Goal: Task Accomplishment & Management: Manage account settings

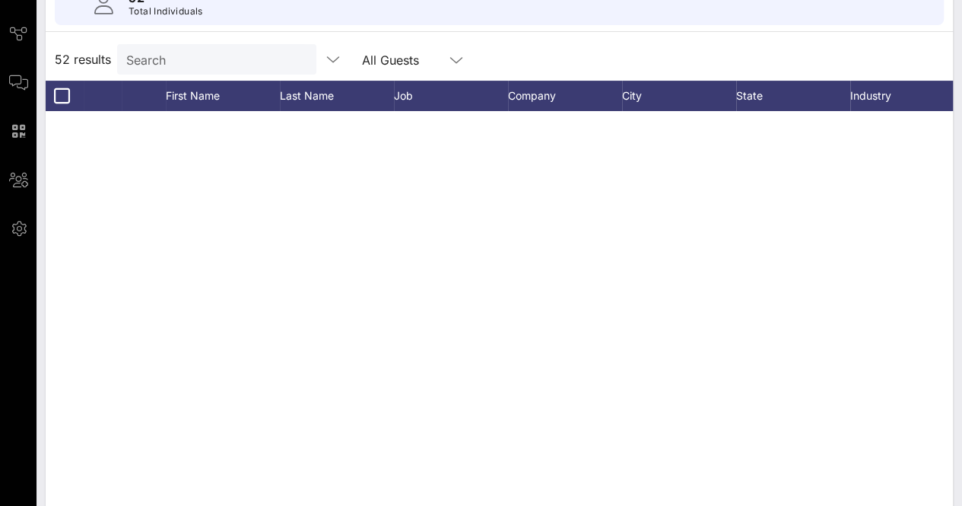
scroll to position [1769, 0]
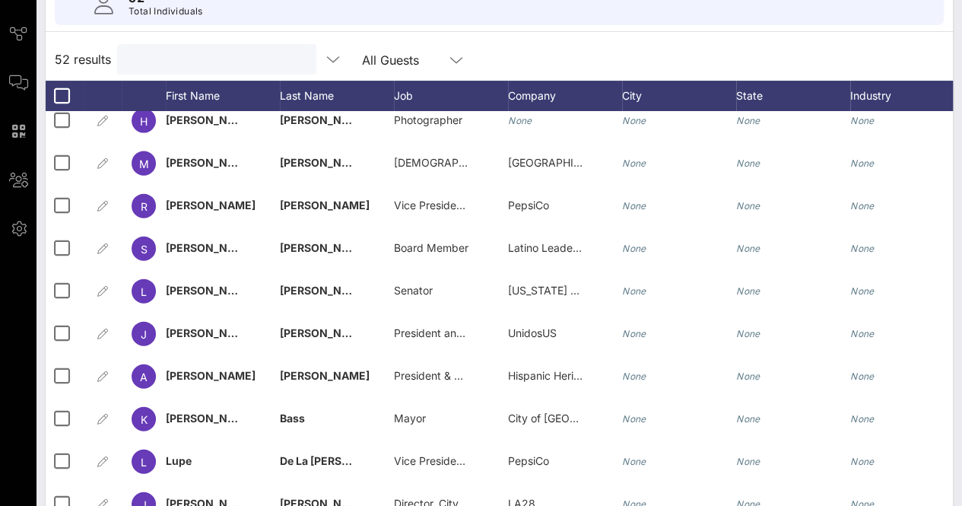
click at [222, 61] on input "text" at bounding box center [215, 59] width 178 height 20
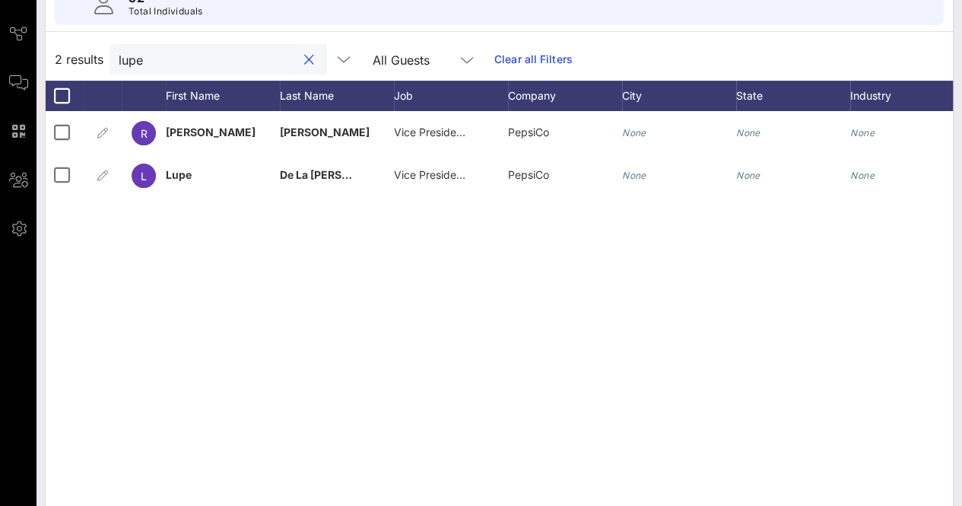
scroll to position [0, 0]
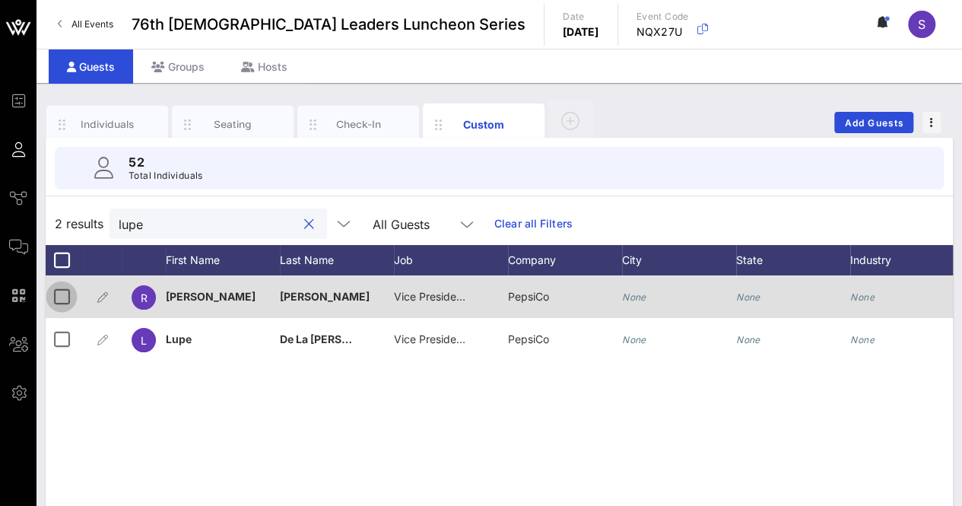
type input "lupe"
click at [49, 293] on div at bounding box center [62, 297] width 26 height 26
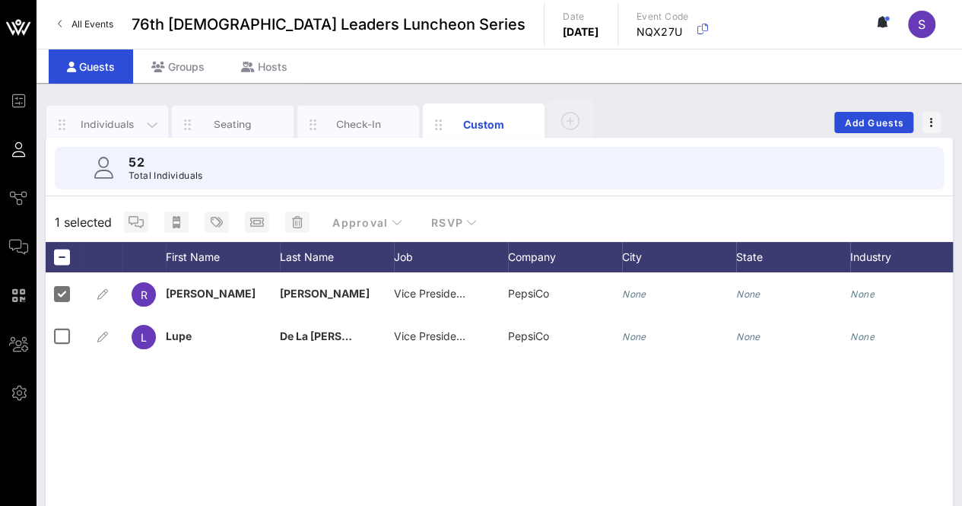
click at [104, 122] on div "Individuals" at bounding box center [108, 124] width 68 height 14
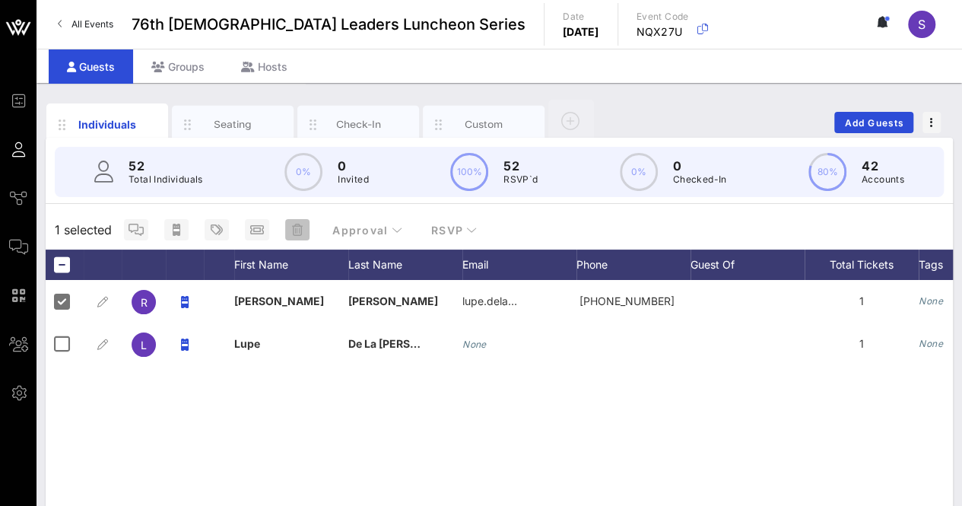
click at [300, 221] on button "button" at bounding box center [297, 229] width 24 height 21
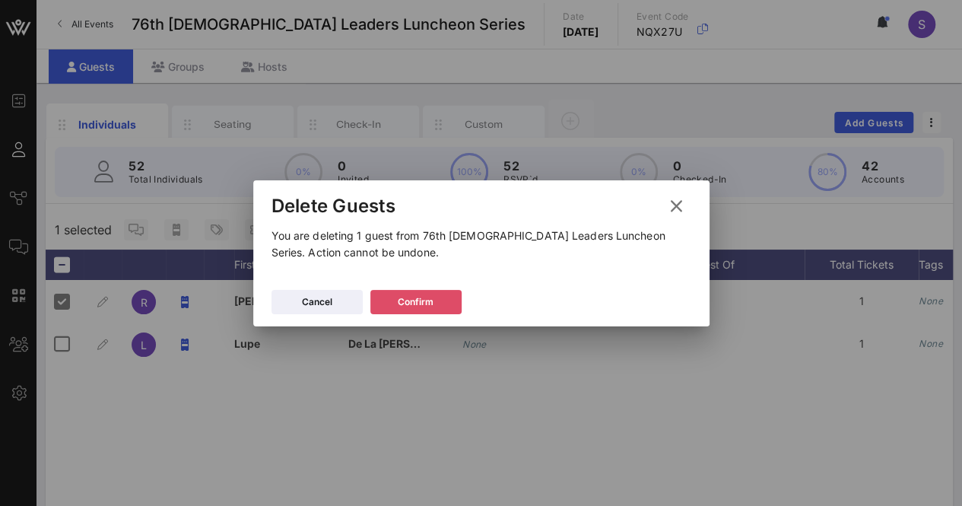
click at [426, 313] on button "Confirm" at bounding box center [415, 302] width 91 height 24
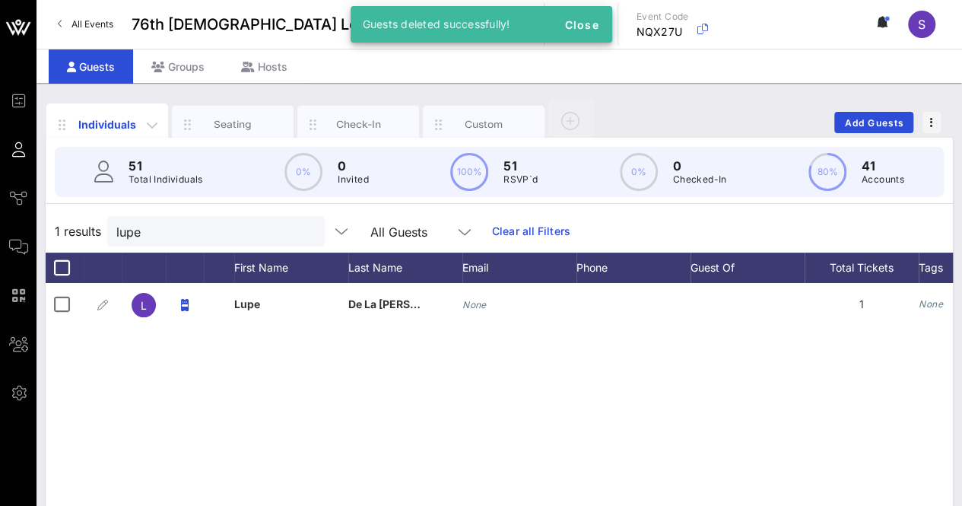
click at [109, 113] on div "Individuals" at bounding box center [107, 124] width 122 height 42
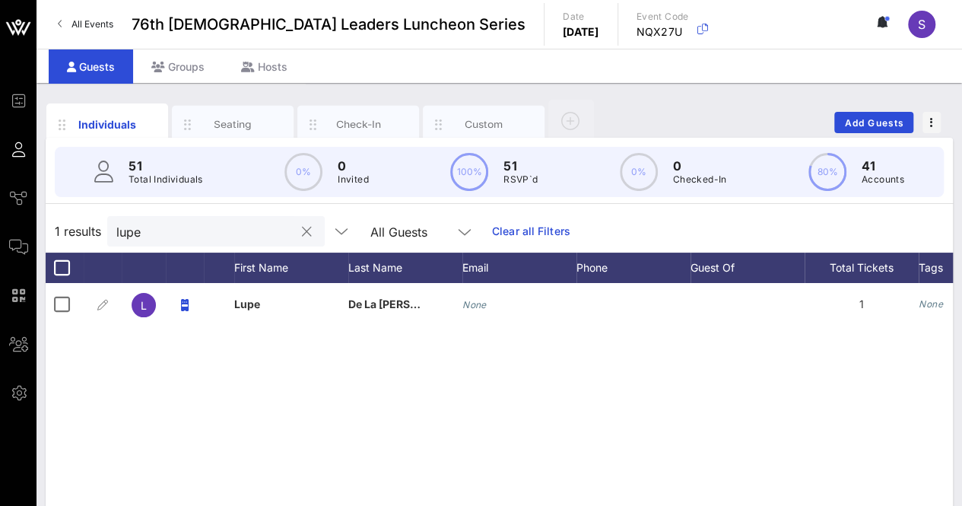
click at [302, 230] on button "clear icon" at bounding box center [307, 231] width 10 height 15
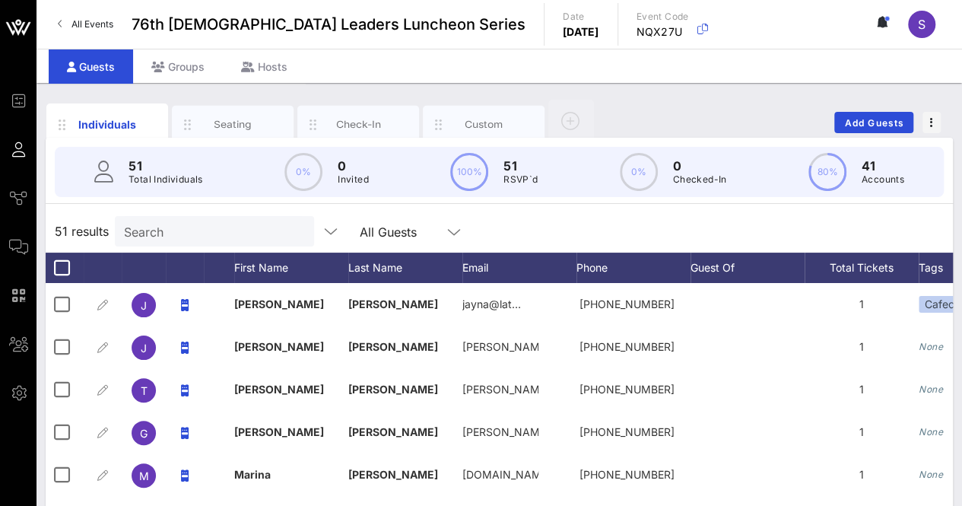
click at [634, 238] on div "51 results Search All Guests" at bounding box center [499, 231] width 907 height 43
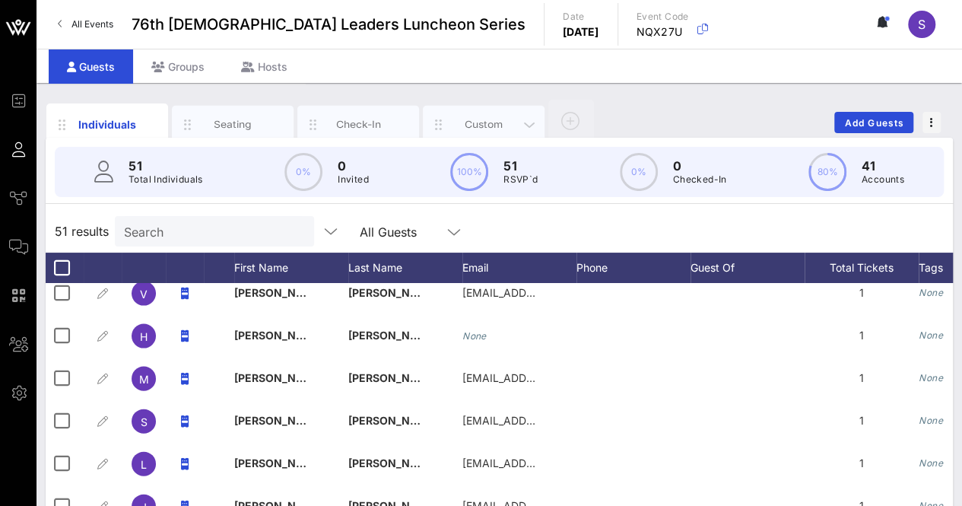
click at [476, 119] on div "Custom" at bounding box center [484, 124] width 68 height 14
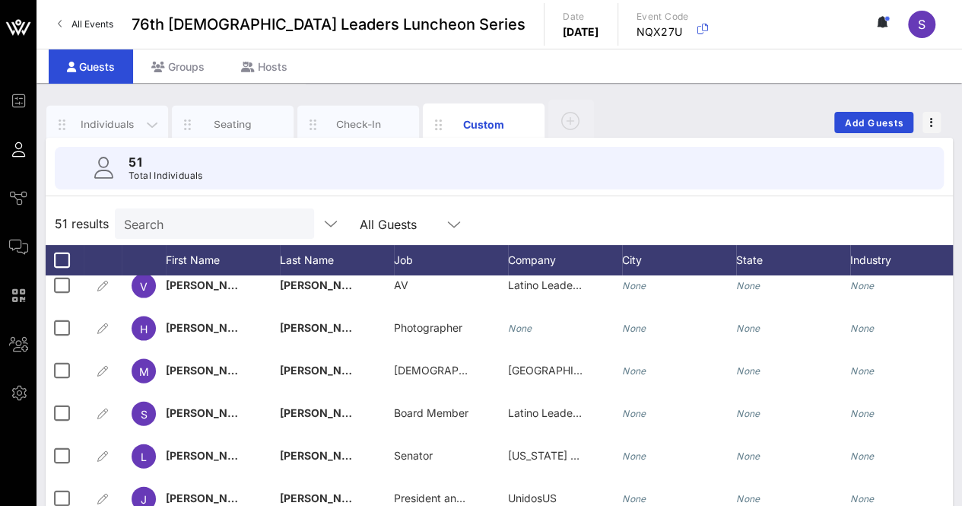
click at [87, 124] on div "Individuals" at bounding box center [108, 124] width 68 height 14
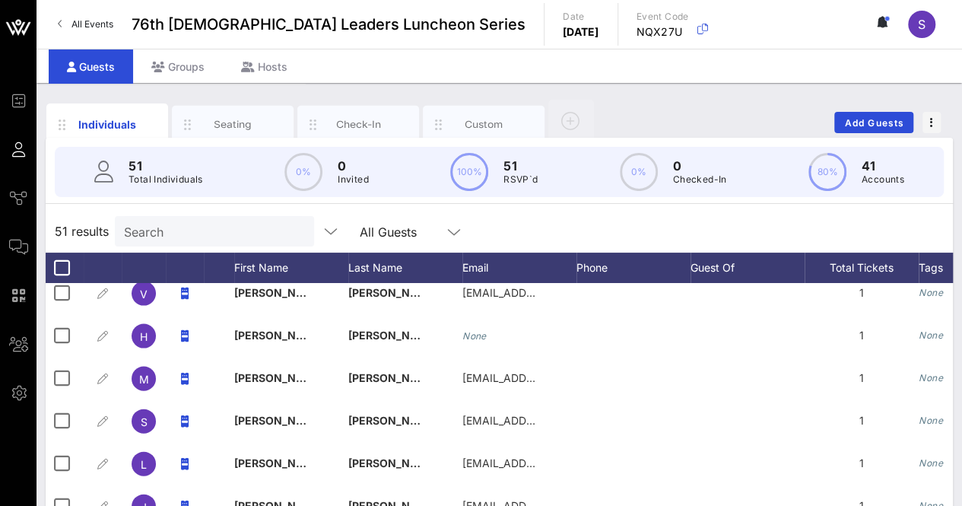
scroll to position [248, 0]
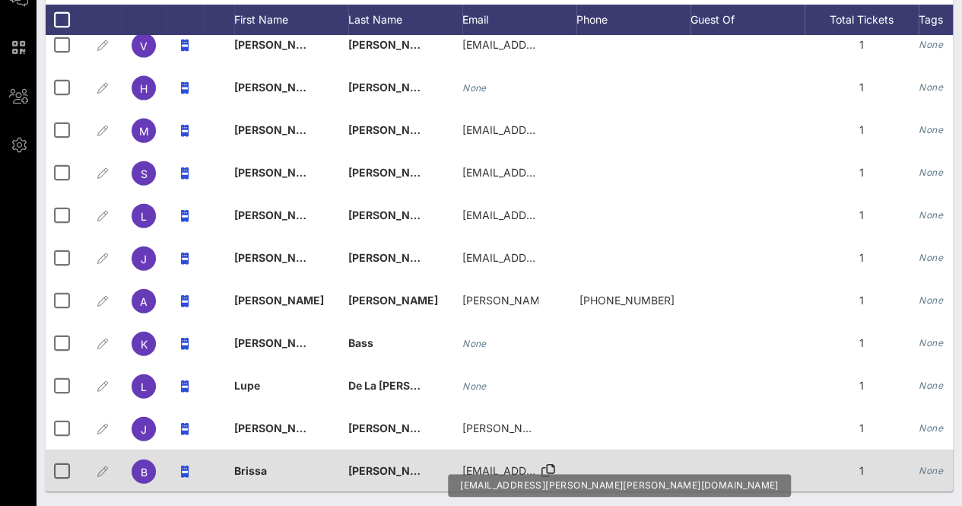
click at [550, 469] on icon at bounding box center [548, 470] width 14 height 2
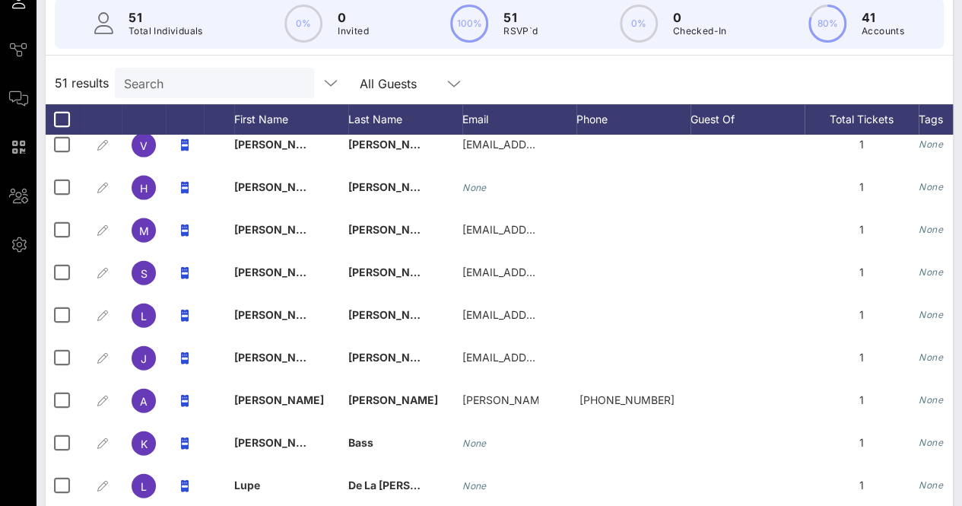
scroll to position [0, 0]
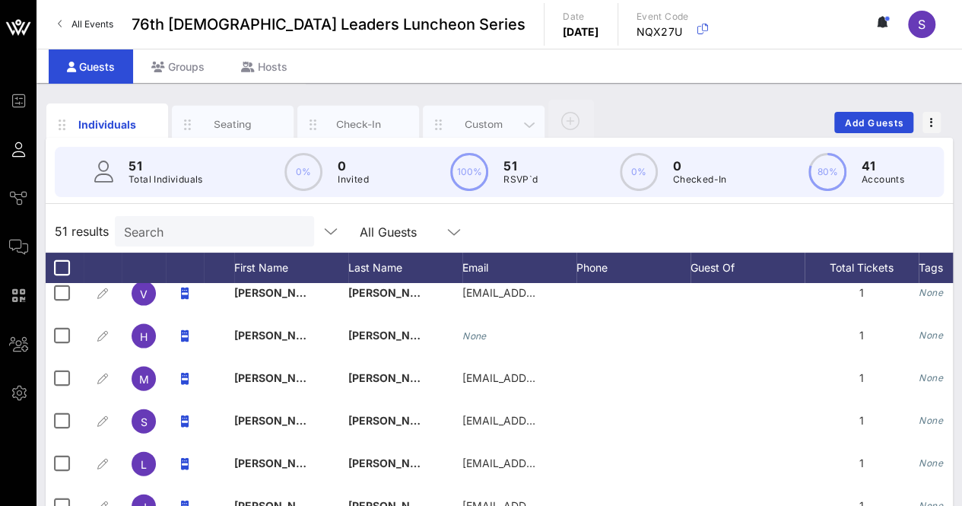
click at [477, 109] on div "Custom" at bounding box center [484, 125] width 122 height 38
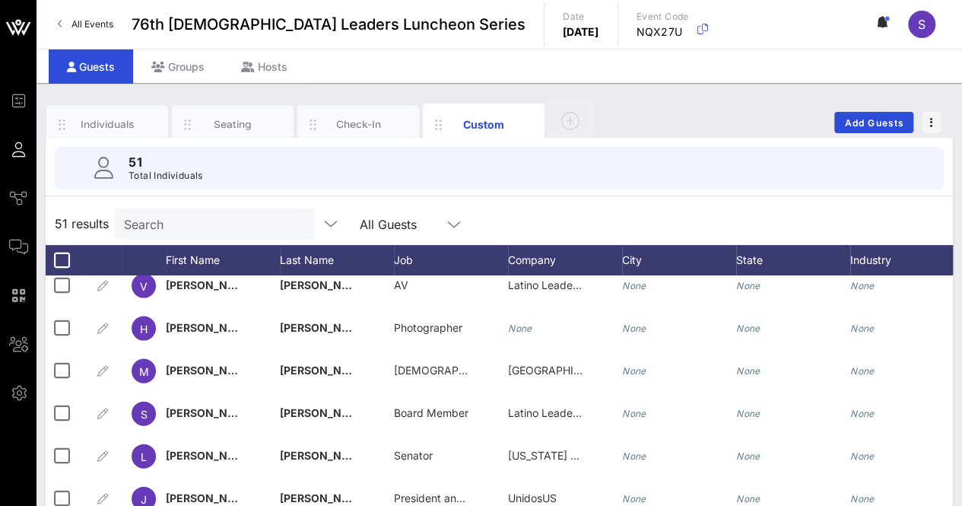
scroll to position [240, 0]
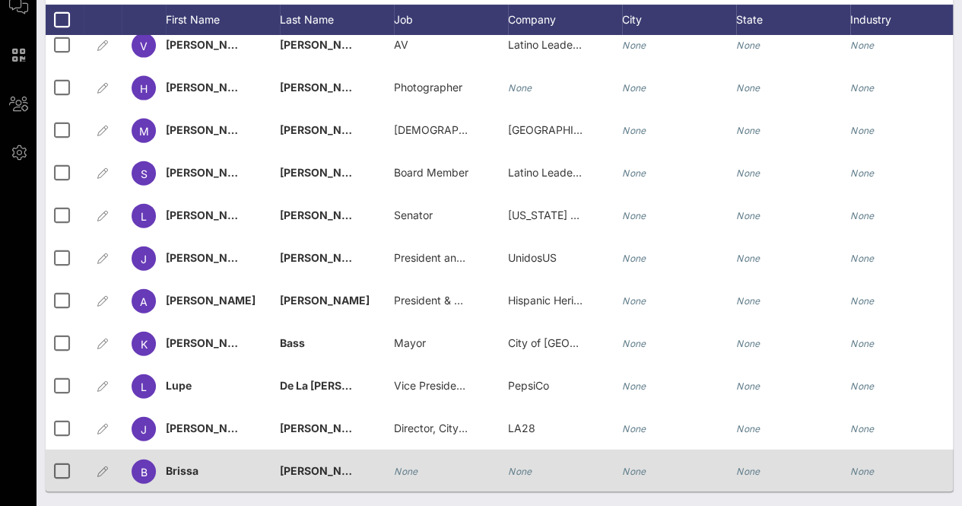
click at [397, 465] on icon "None" at bounding box center [406, 470] width 24 height 11
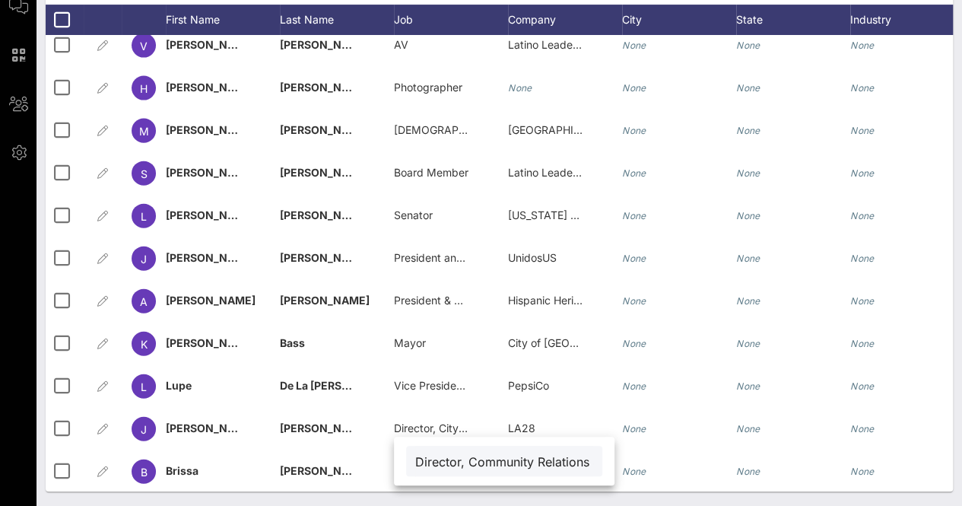
scroll to position [0, 140]
type input "Director, Community Relations & Government Affairs"
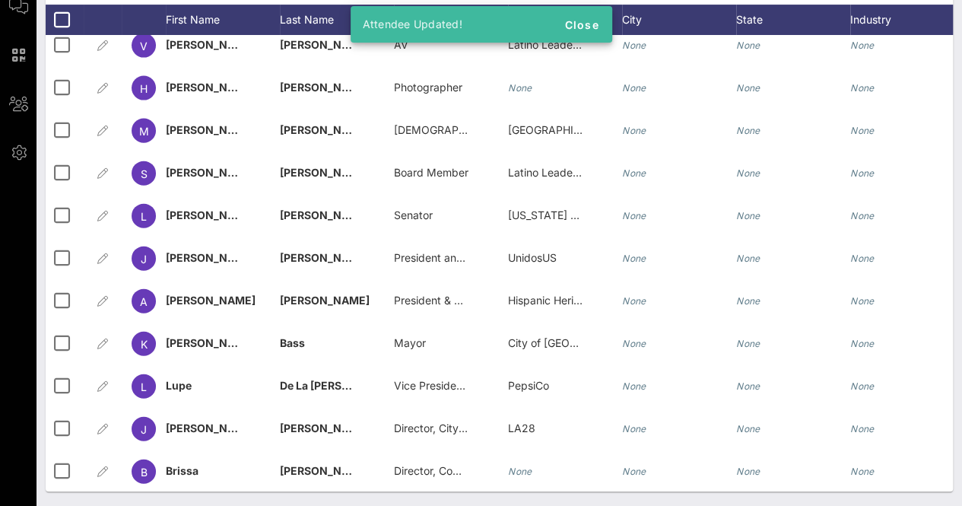
click at [478, 495] on div "Individuals Seating Check-In Custom Add Guests 51 Total Individuals 51 results …" at bounding box center [498, 175] width 925 height 664
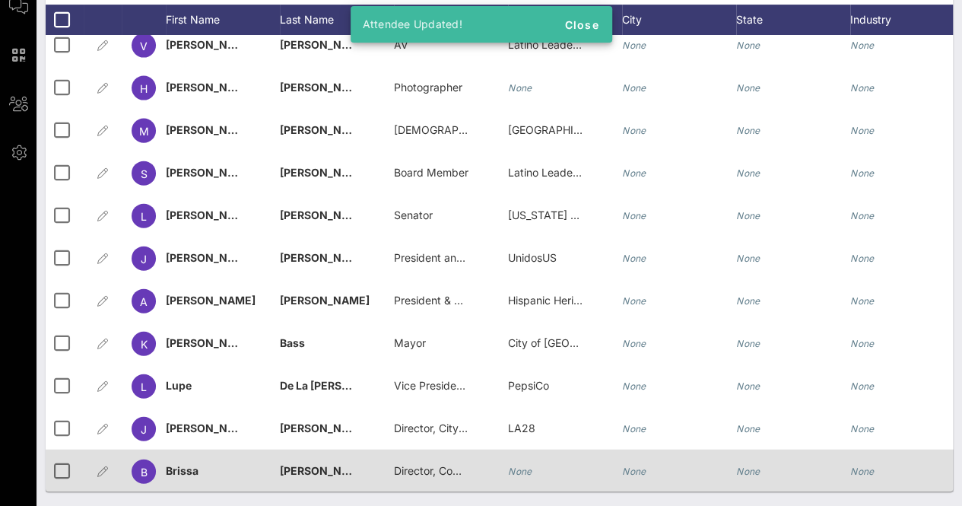
click at [555, 449] on div "None" at bounding box center [565, 479] width 114 height 60
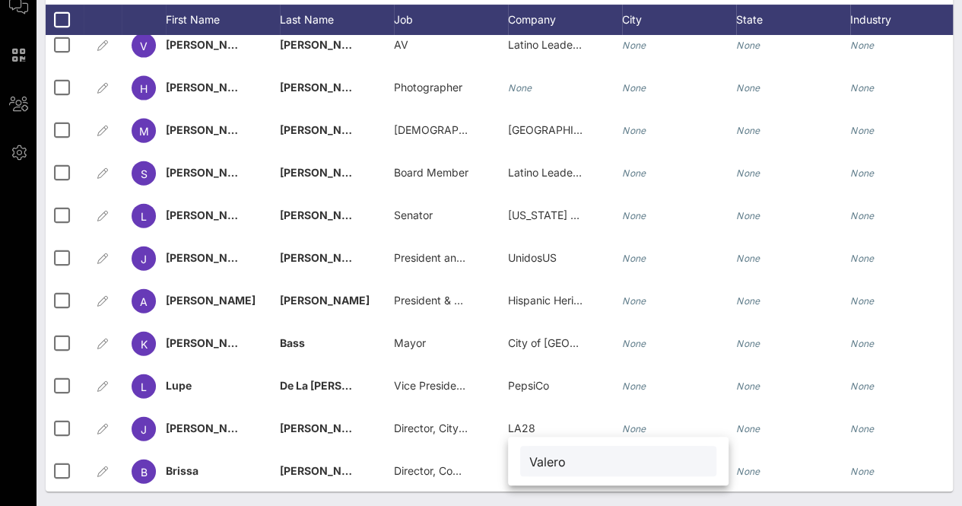
type input "Valero"
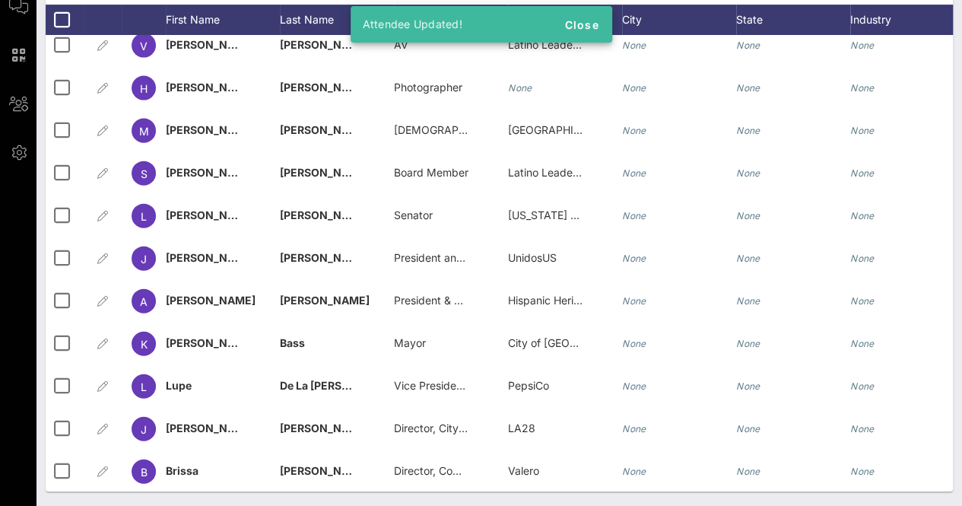
scroll to position [0, 0]
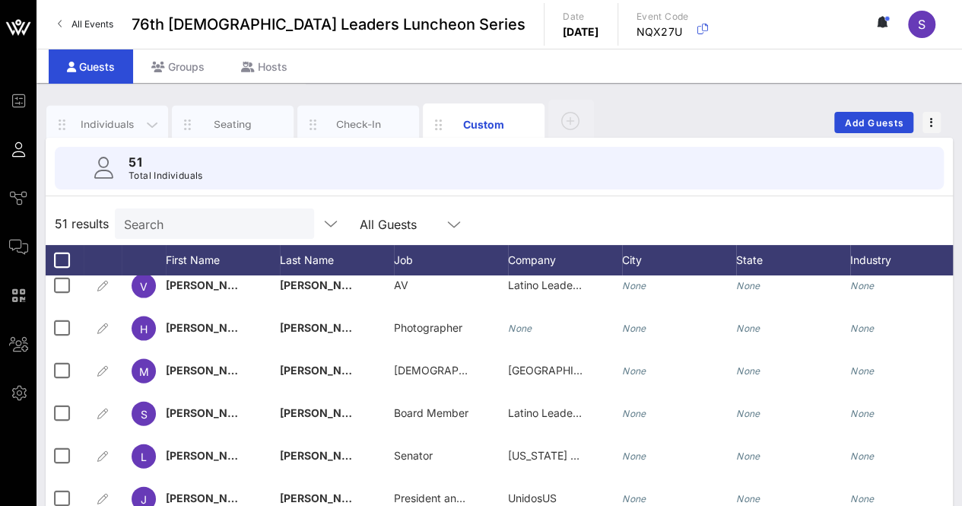
click at [103, 117] on div "Individuals" at bounding box center [108, 124] width 68 height 14
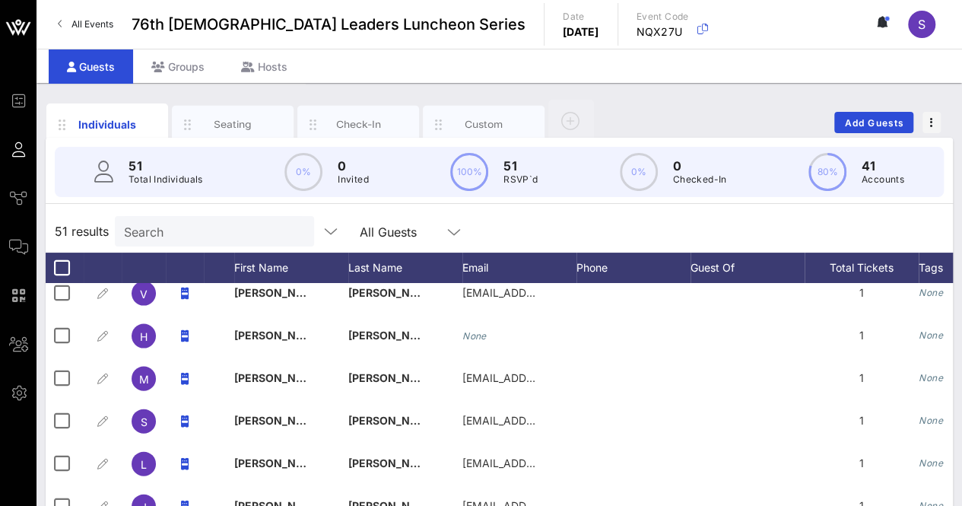
click at [885, 16] on icon at bounding box center [883, 22] width 14 height 12
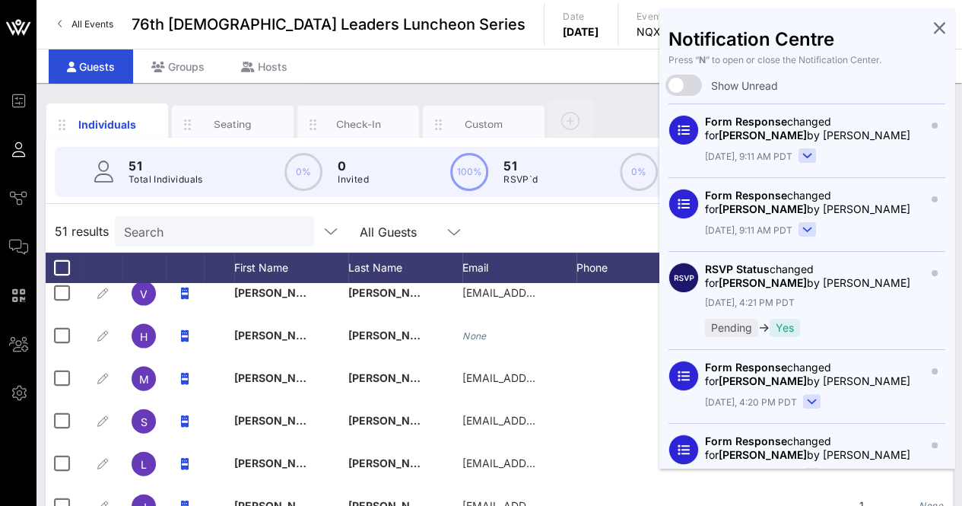
click at [934, 26] on icon at bounding box center [939, 27] width 11 height 3
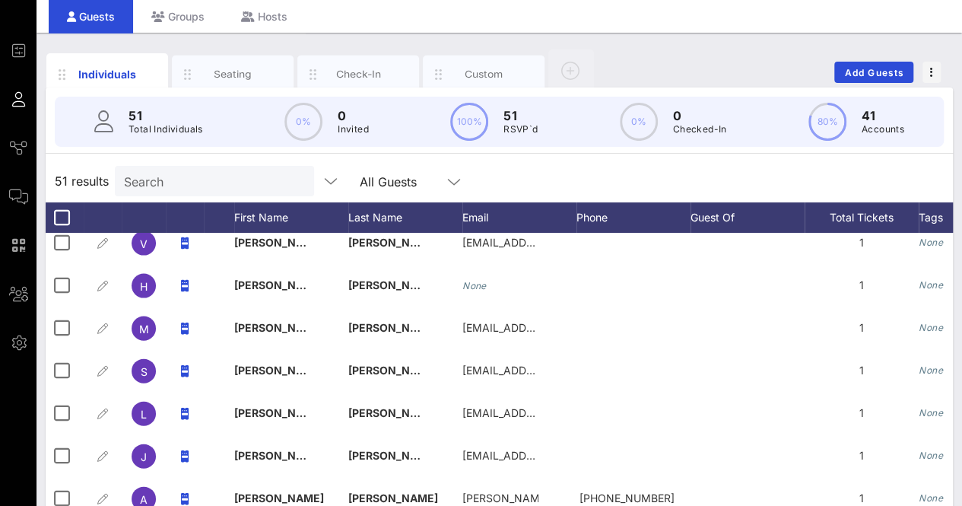
scroll to position [248, 0]
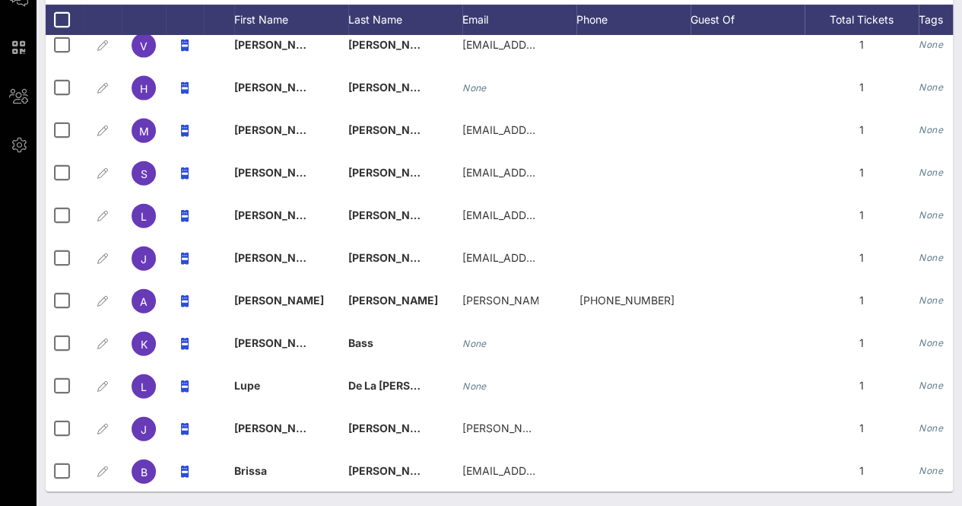
click at [959, 183] on div "Individuals Seating Check-In Custom Add Guests 51 Total Individuals 0% 0 Invite…" at bounding box center [498, 170] width 925 height 671
